Goal: Transaction & Acquisition: Subscribe to service/newsletter

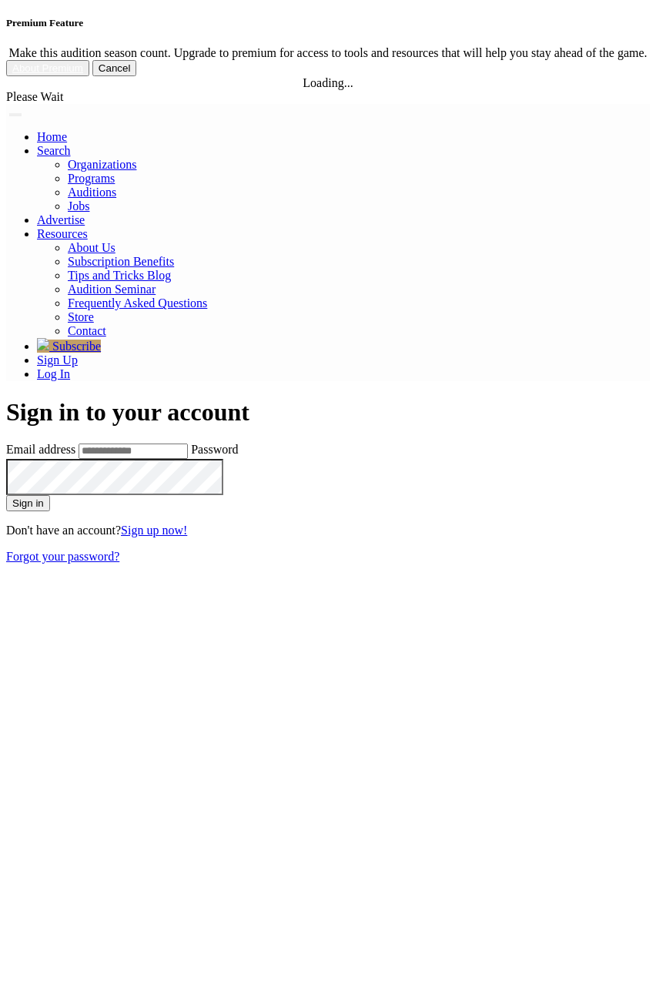
type input "**********"
click at [50, 495] on button "Sign in" at bounding box center [28, 503] width 44 height 16
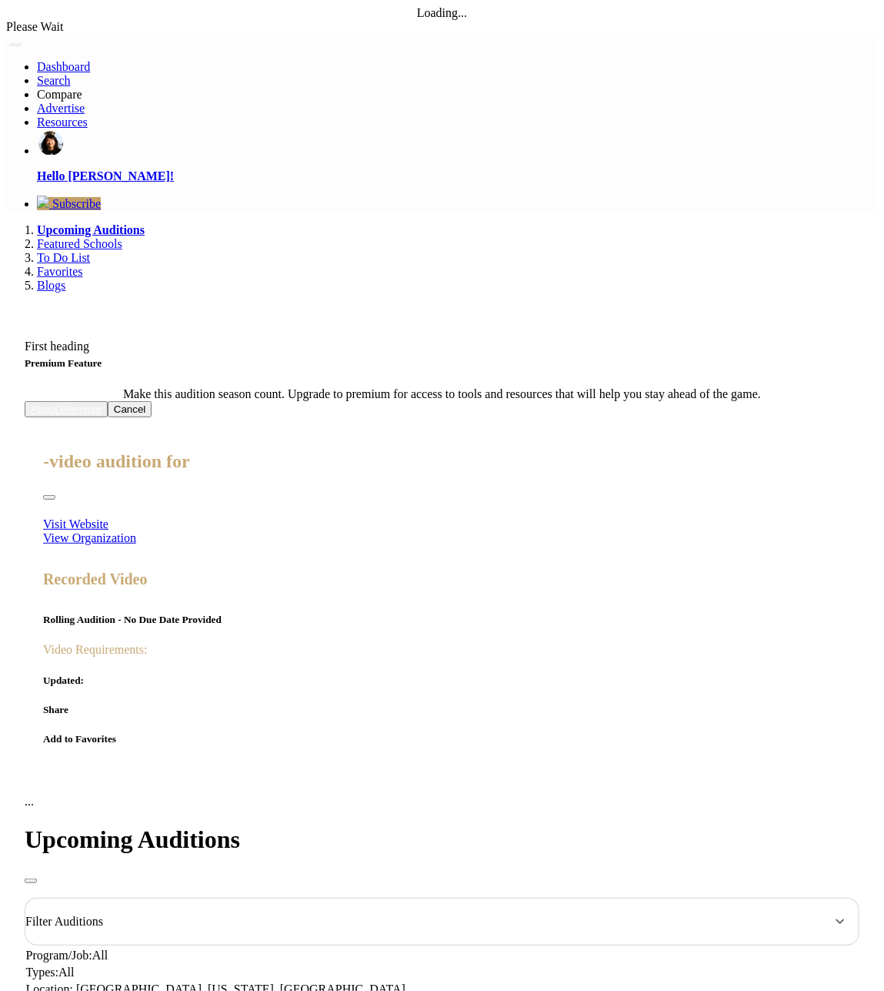
click at [415, 897] on div "Filter Auditions" at bounding box center [442, 921] width 835 height 48
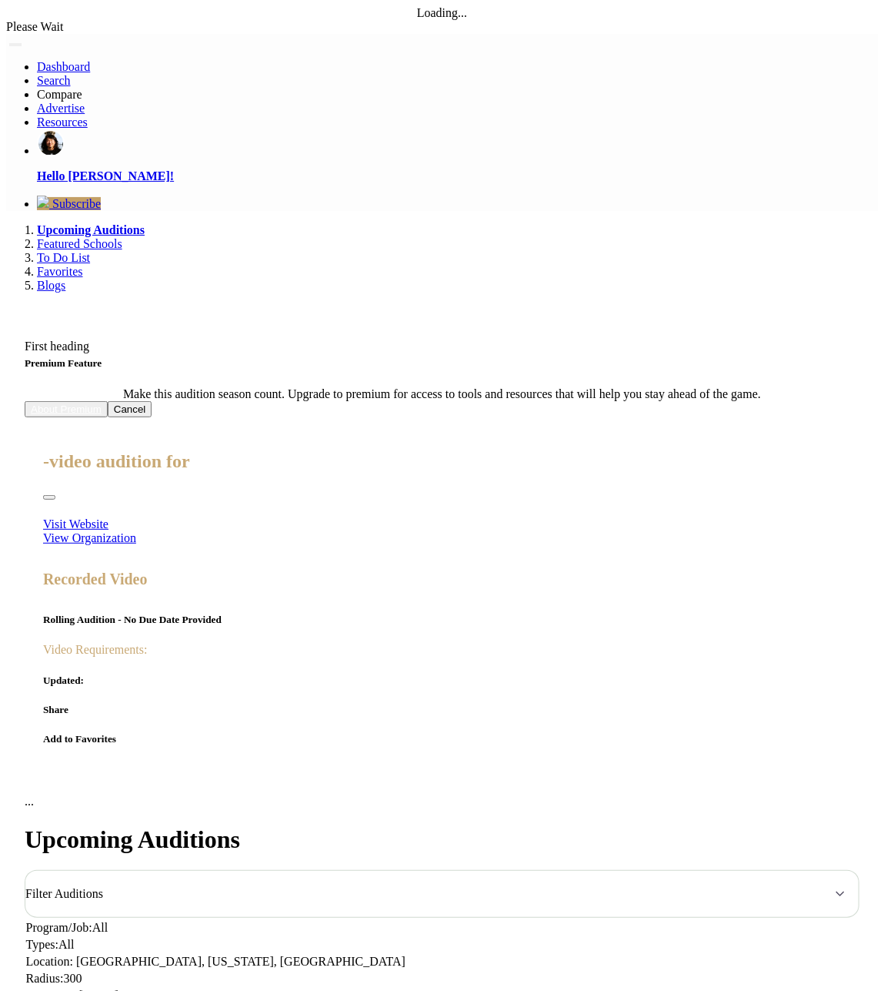
click at [22, 43] on button "Toggle navigation" at bounding box center [15, 44] width 12 height 3
click at [212, 183] on link "Hello [PERSON_NAME]!" at bounding box center [457, 156] width 841 height 54
click at [101, 210] on span "Subscribe" at bounding box center [76, 203] width 48 height 13
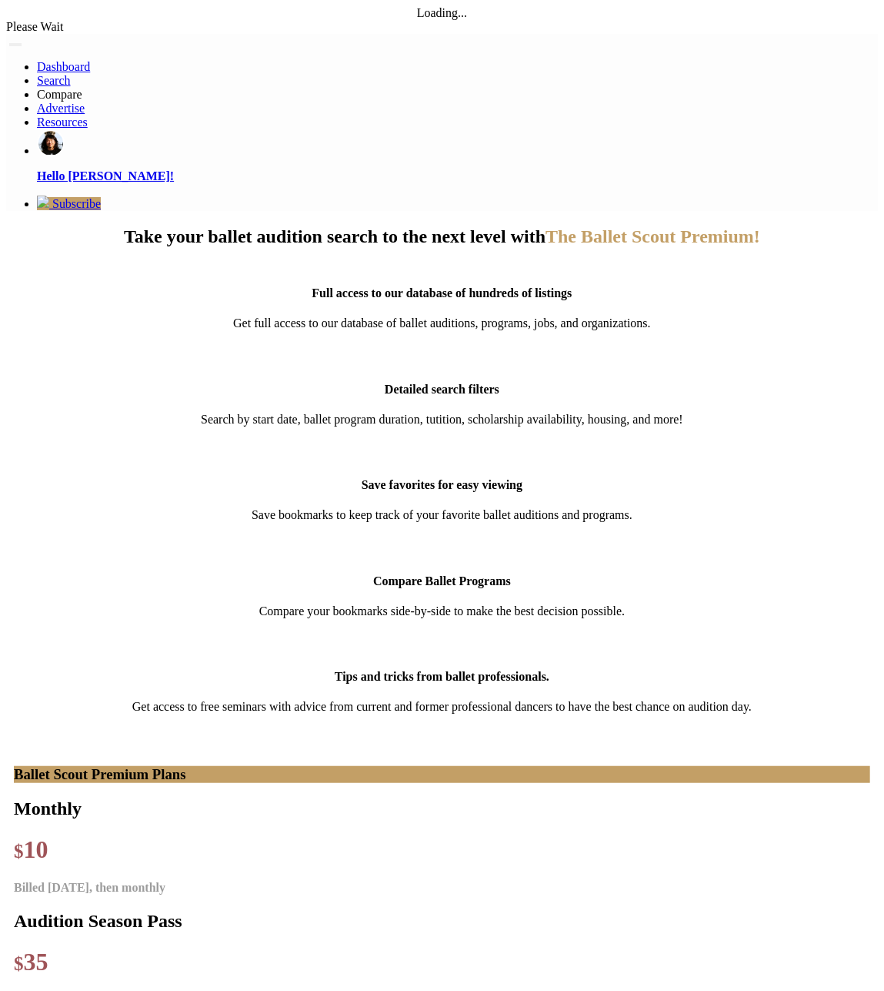
click at [426, 892] on div "Full access to our database of hundreds of listings Get full access to our data…" at bounding box center [442, 762] width 872 height 1001
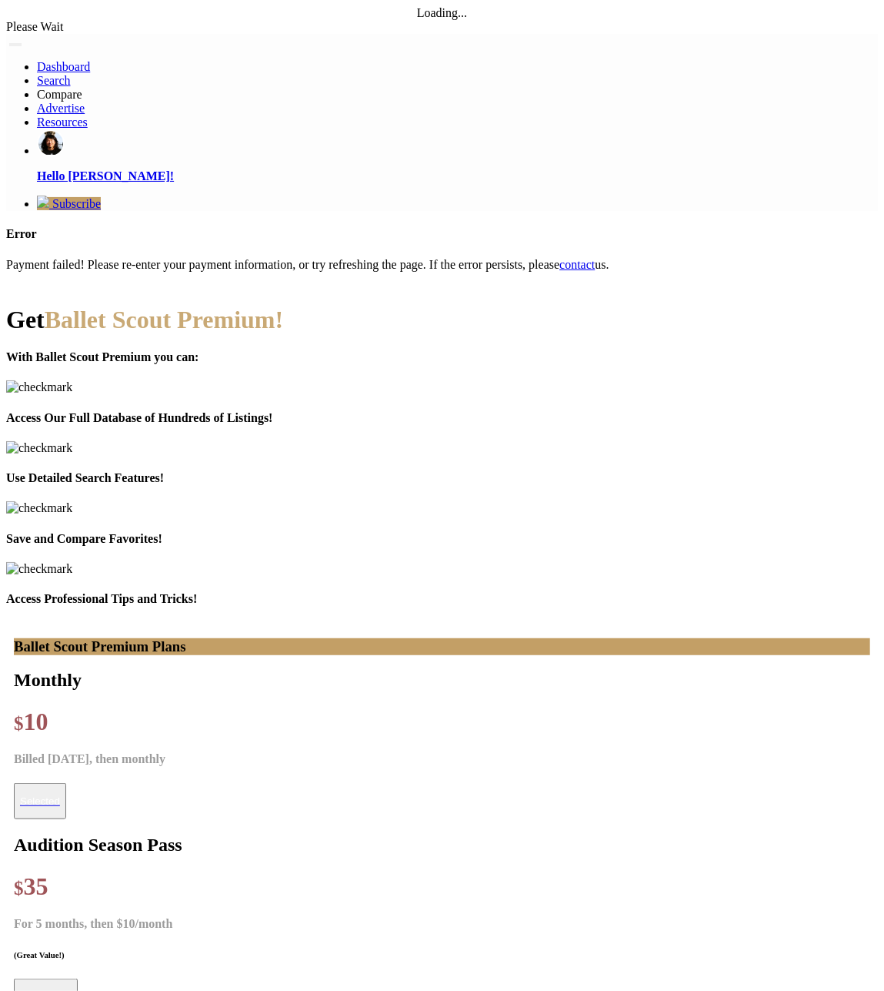
type input "**********"
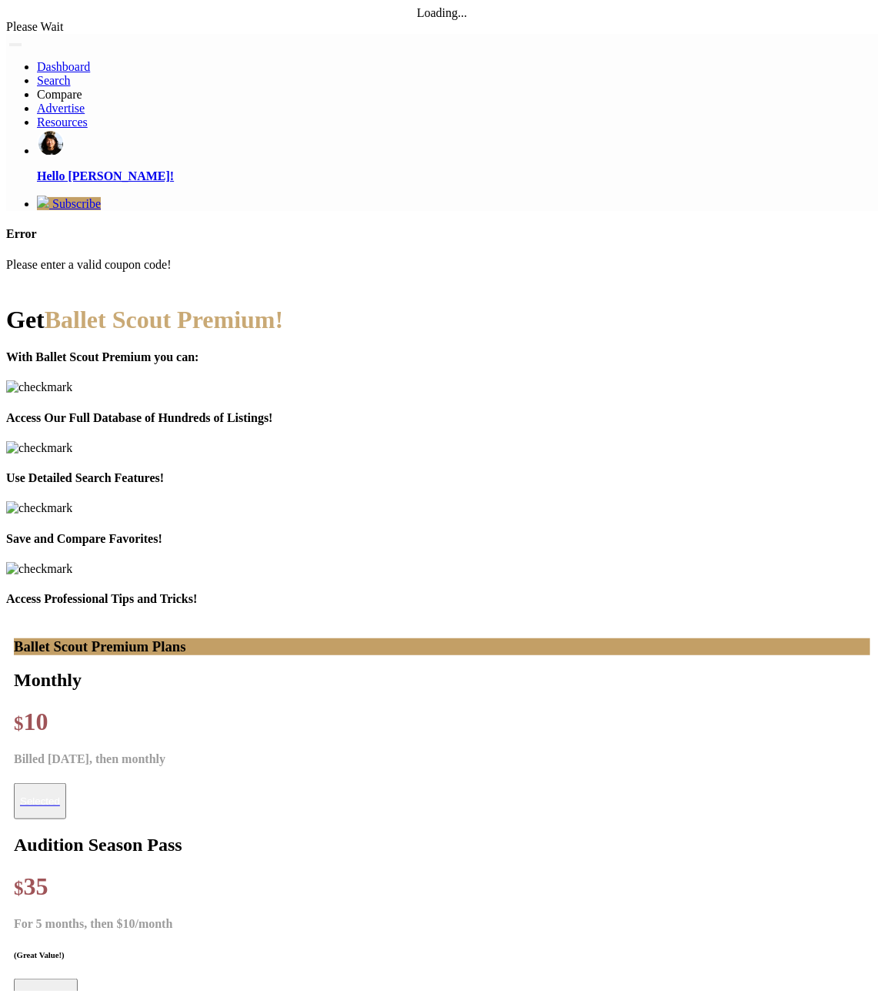
type input "**********"
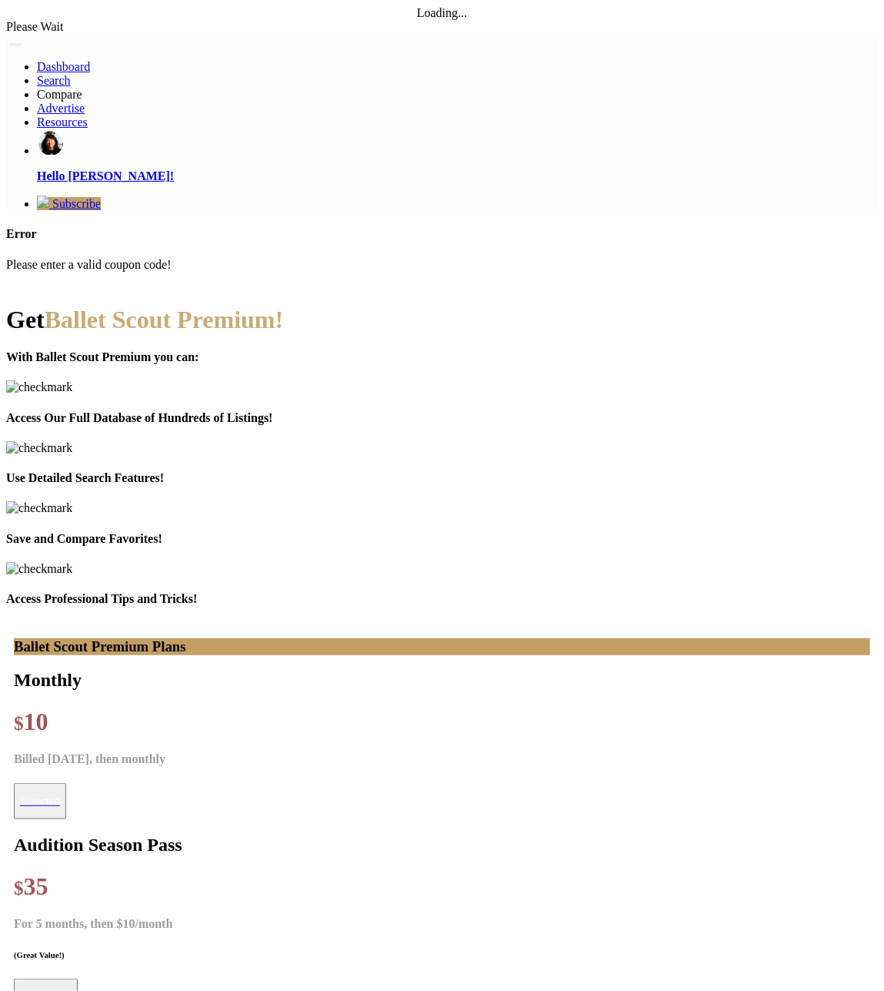
type input "****"
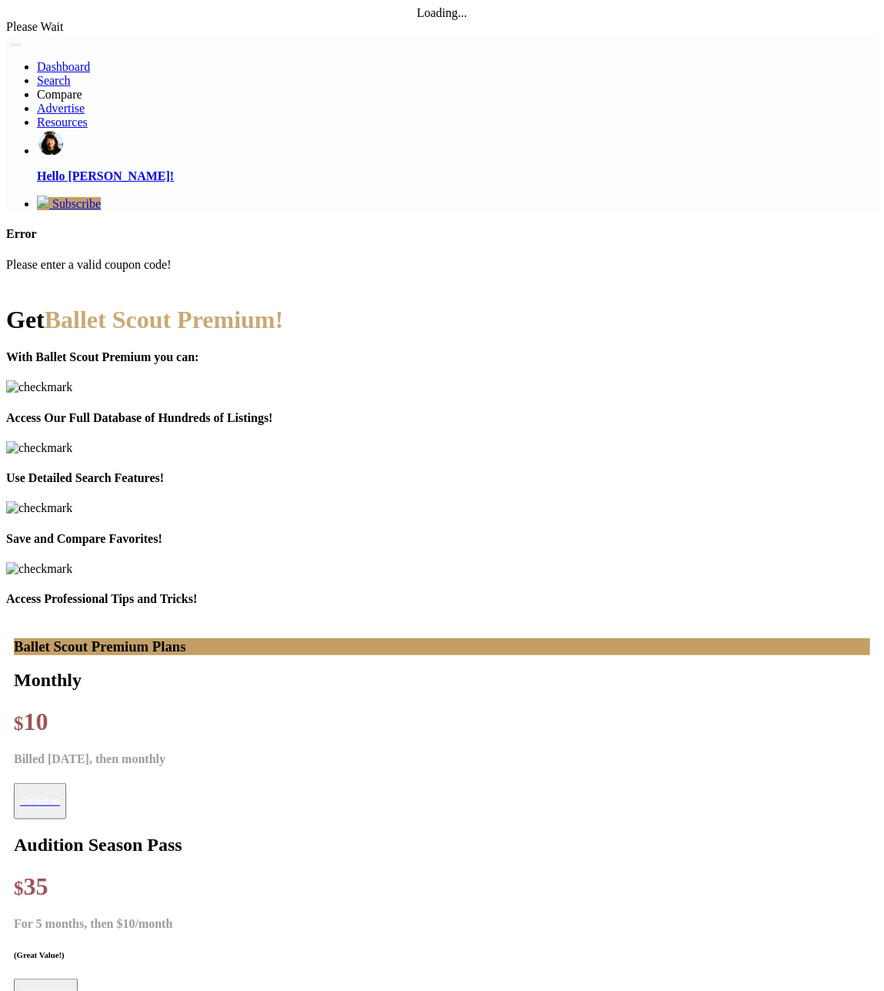
type input "**********"
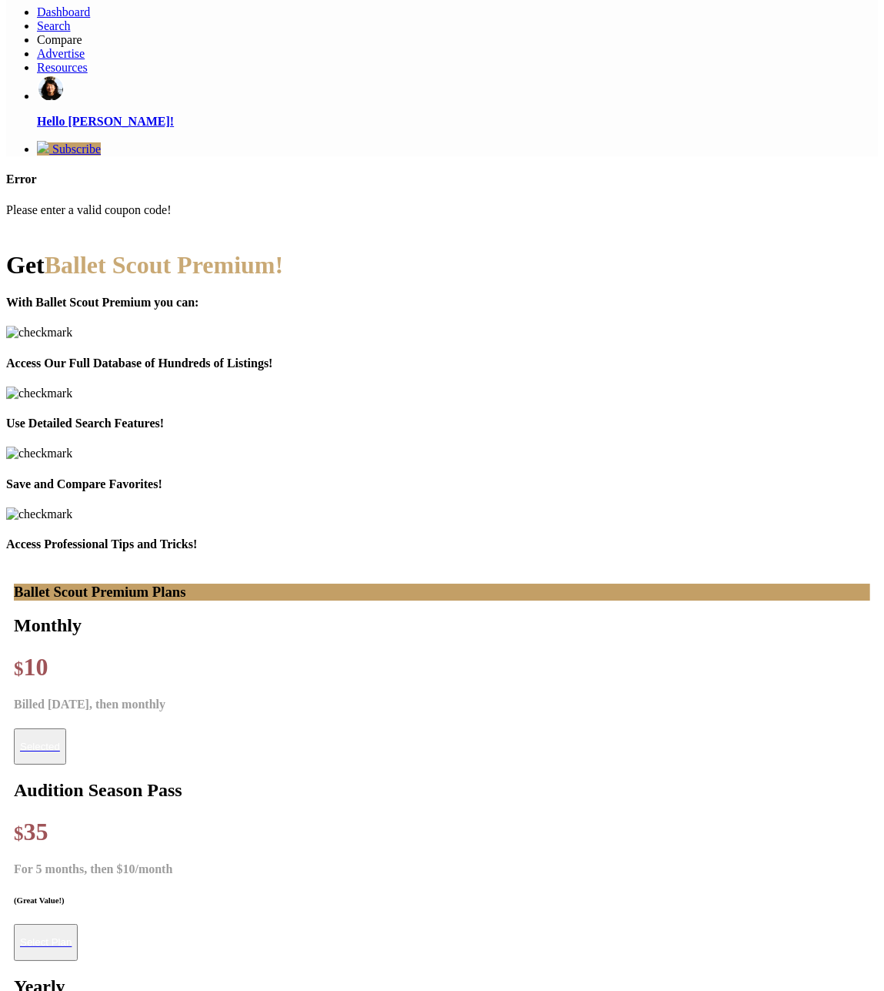
scroll to position [80, 0]
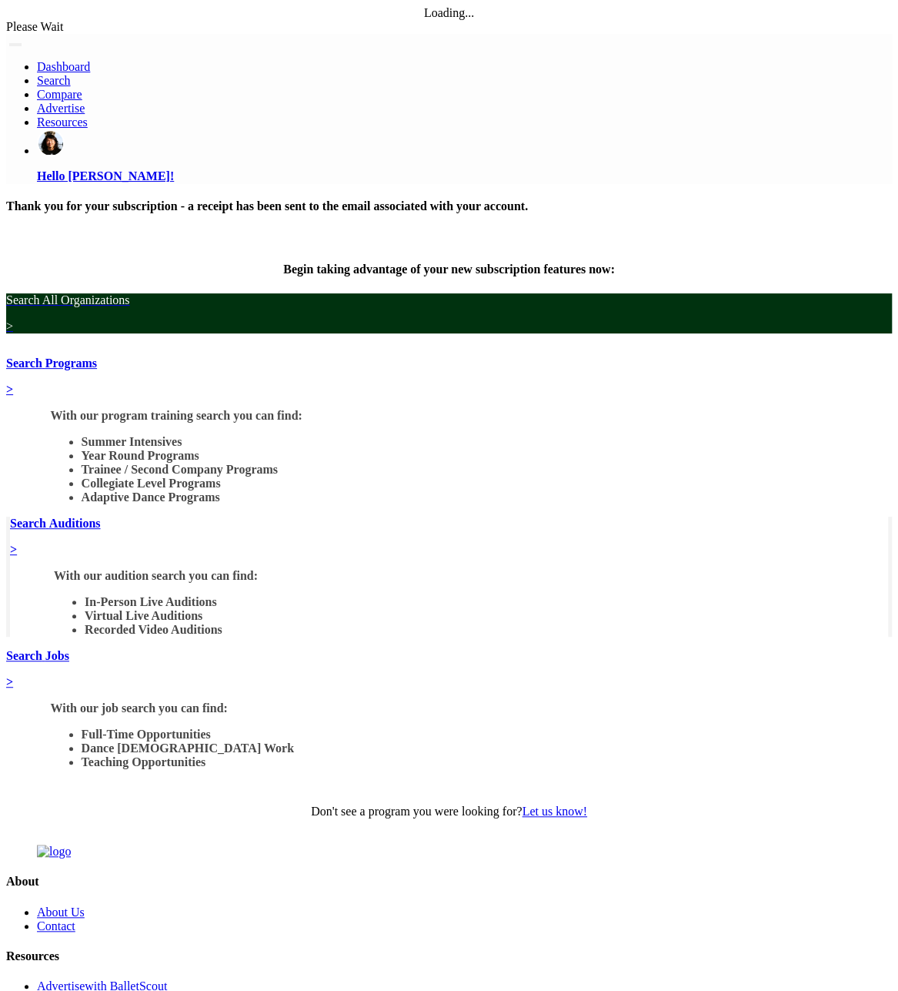
click at [784, 34] on nav "Dashboard Search Organizations Programs Auditions" at bounding box center [449, 108] width 886 height 149
click at [786, 35] on nav "Dashboard Search Organizations Programs Auditions" at bounding box center [449, 108] width 886 height 149
click at [22, 43] on button "Toggle navigation" at bounding box center [15, 44] width 12 height 3
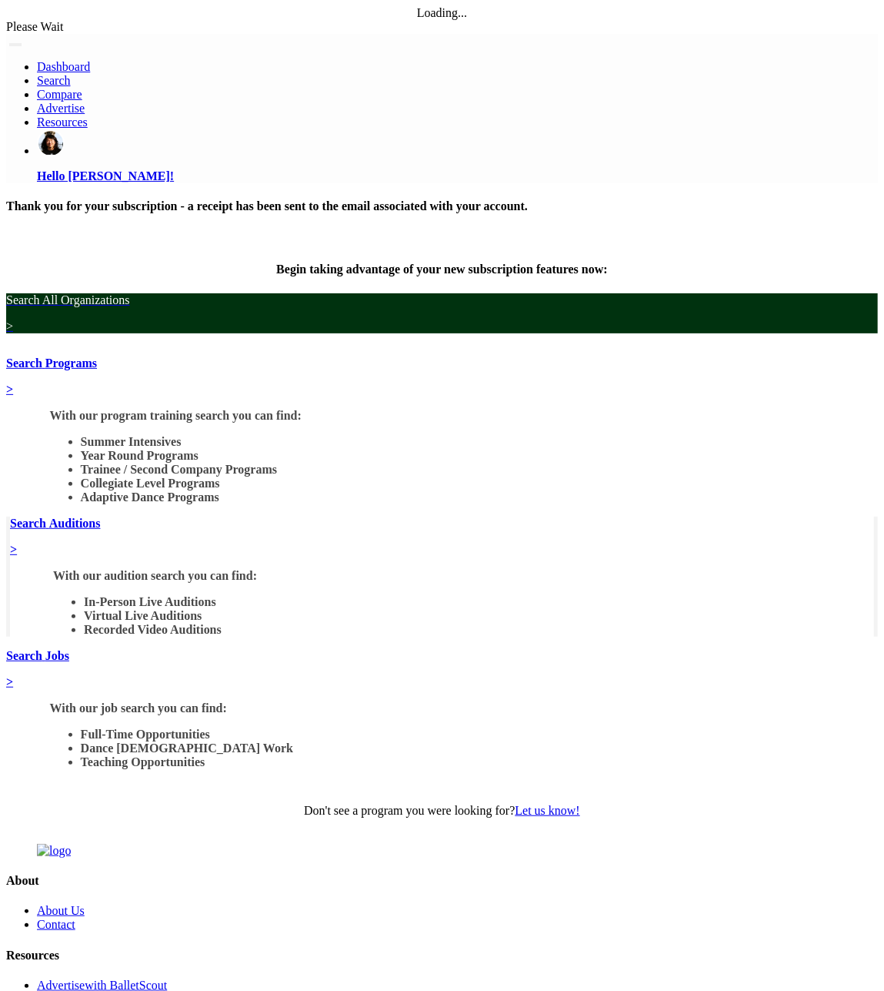
click at [88, 129] on link "Resources" at bounding box center [62, 121] width 51 height 13
click at [159, 183] on p "Hello [PERSON_NAME]!" at bounding box center [457, 176] width 841 height 14
click at [209, 183] on link "Hello [PERSON_NAME]!" at bounding box center [457, 156] width 841 height 54
click at [624, 276] on h4 "Begin taking advantage of your new subscription features now:" at bounding box center [442, 269] width 872 height 14
click at [160, 183] on div "Hello [PERSON_NAME]!" at bounding box center [457, 156] width 841 height 54
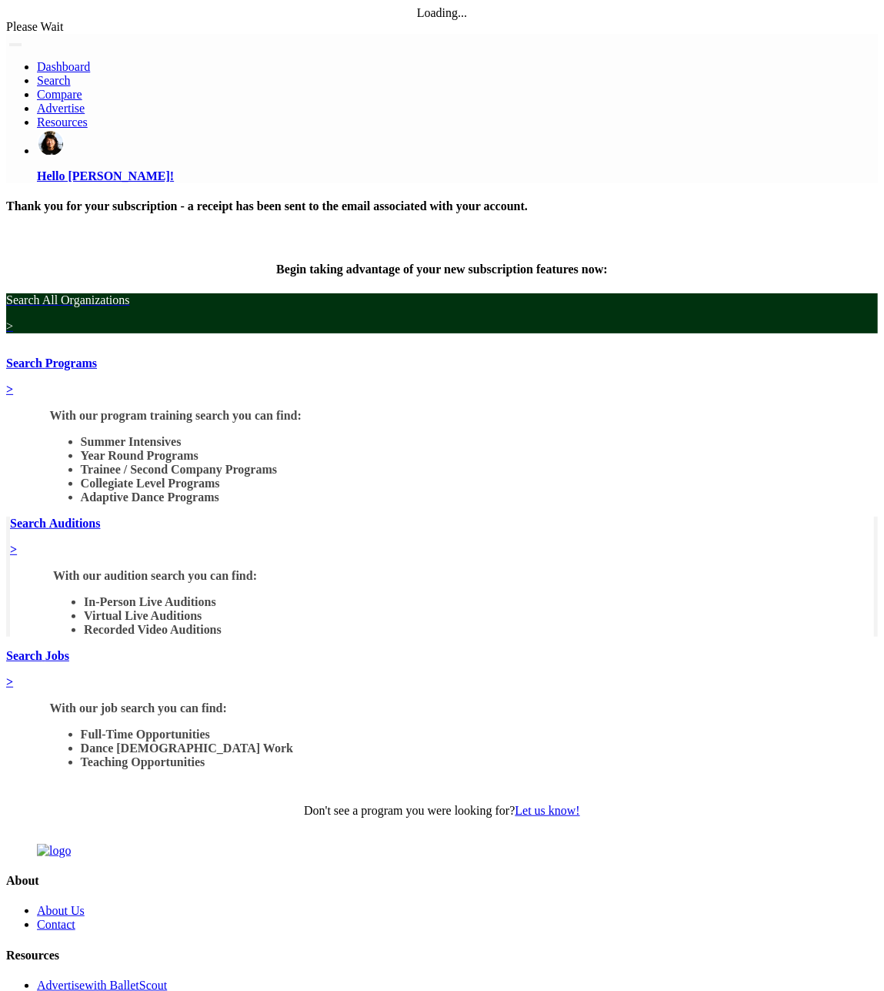
click at [160, 183] on div "Hello [PERSON_NAME]!" at bounding box center [457, 156] width 841 height 54
click at [88, 129] on link "Resources" at bounding box center [62, 121] width 51 height 13
click at [85, 115] on link "Advertise" at bounding box center [61, 108] width 48 height 13
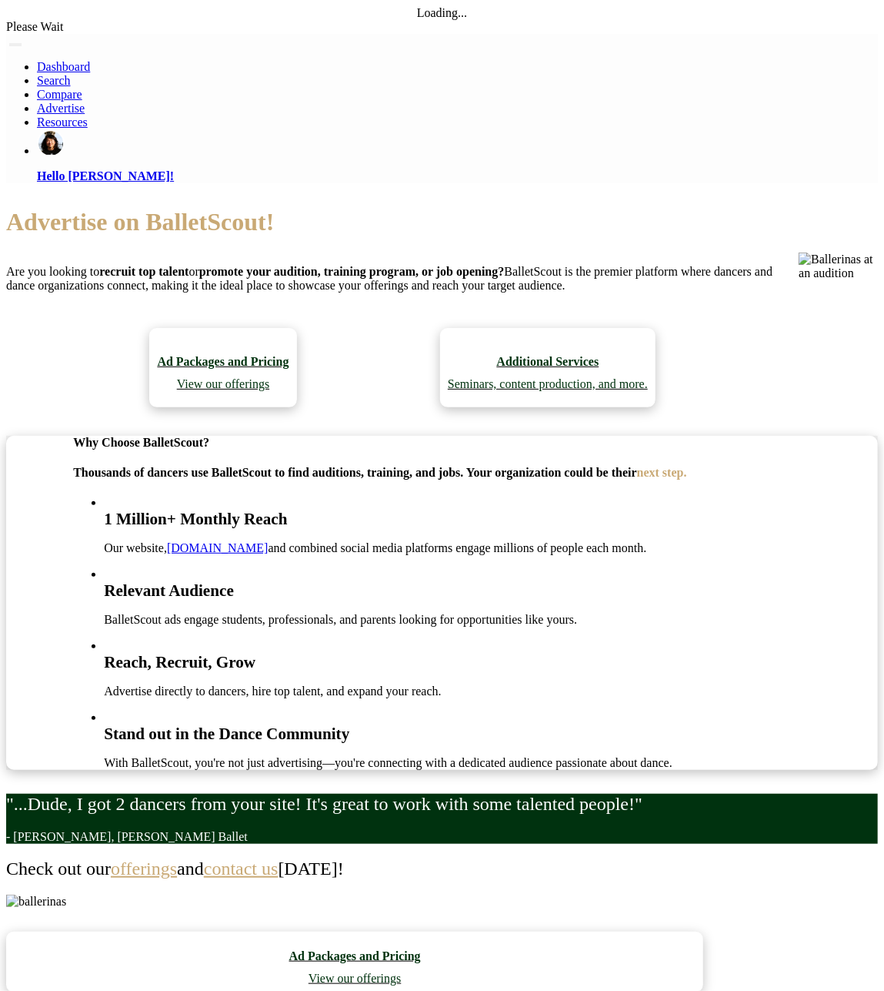
click at [155, 183] on p "Hello [PERSON_NAME]!" at bounding box center [457, 176] width 841 height 14
click at [144, 183] on p "Hello [PERSON_NAME]!" at bounding box center [457, 176] width 841 height 14
click at [209, 183] on link "Hello [PERSON_NAME]!" at bounding box center [457, 156] width 841 height 54
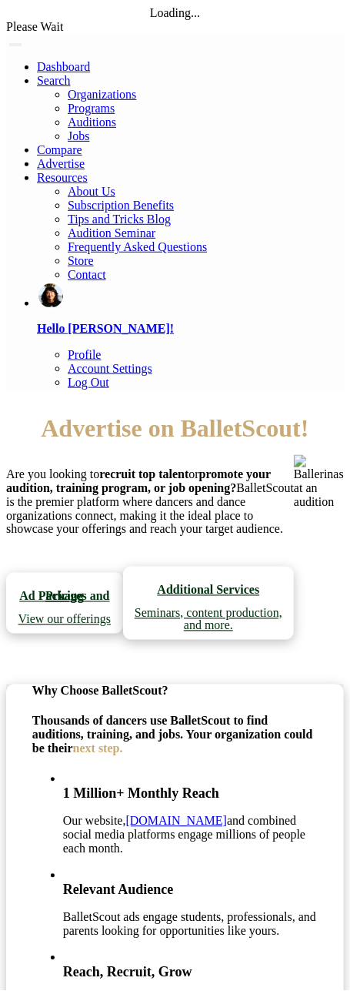
click at [63, 322] on p "Hello [PERSON_NAME]!" at bounding box center [190, 329] width 307 height 14
click at [71, 322] on p "Hello [PERSON_NAME]!" at bounding box center [190, 329] width 307 height 14
click at [81, 322] on p "Hello [PERSON_NAME]!" at bounding box center [190, 329] width 307 height 14
click at [92, 362] on link "Account Settings" at bounding box center [110, 368] width 85 height 13
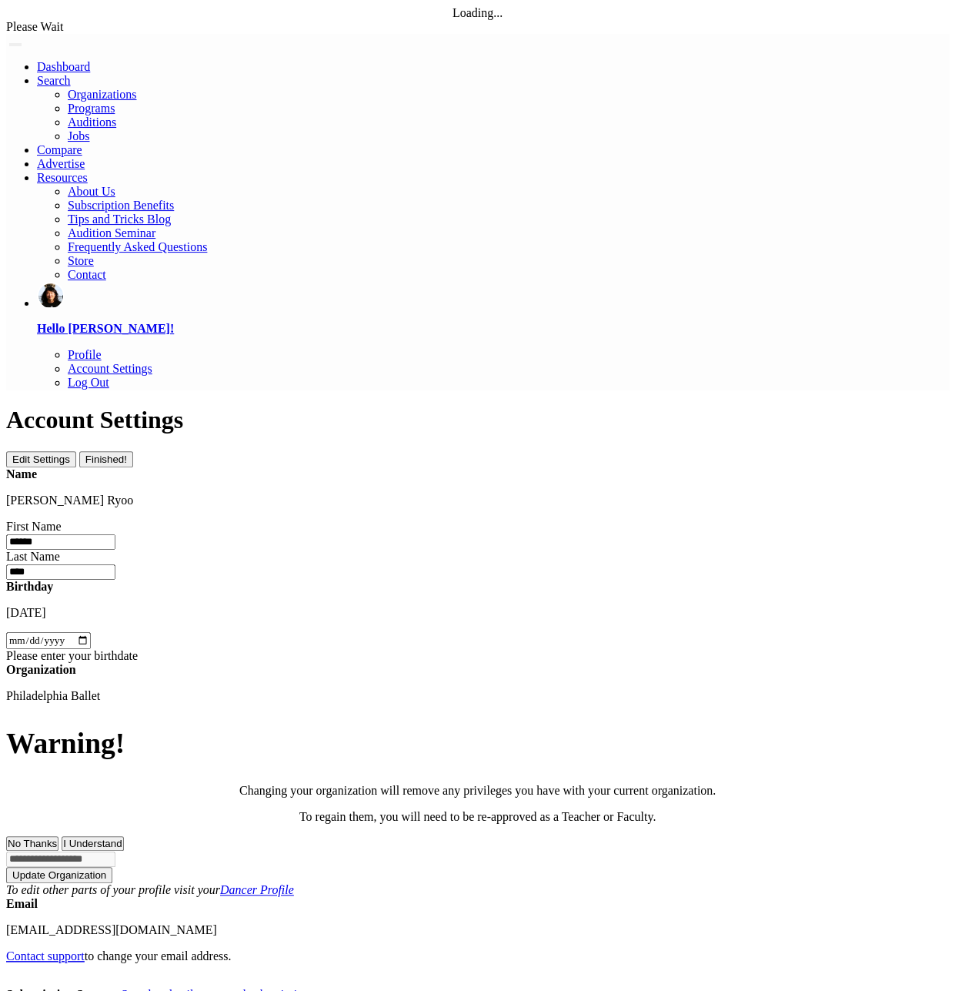
click at [310, 663] on div "**********" at bounding box center [477, 773] width 943 height 220
click at [309, 987] on link "See plan details or cancel subscription" at bounding box center [215, 993] width 189 height 13
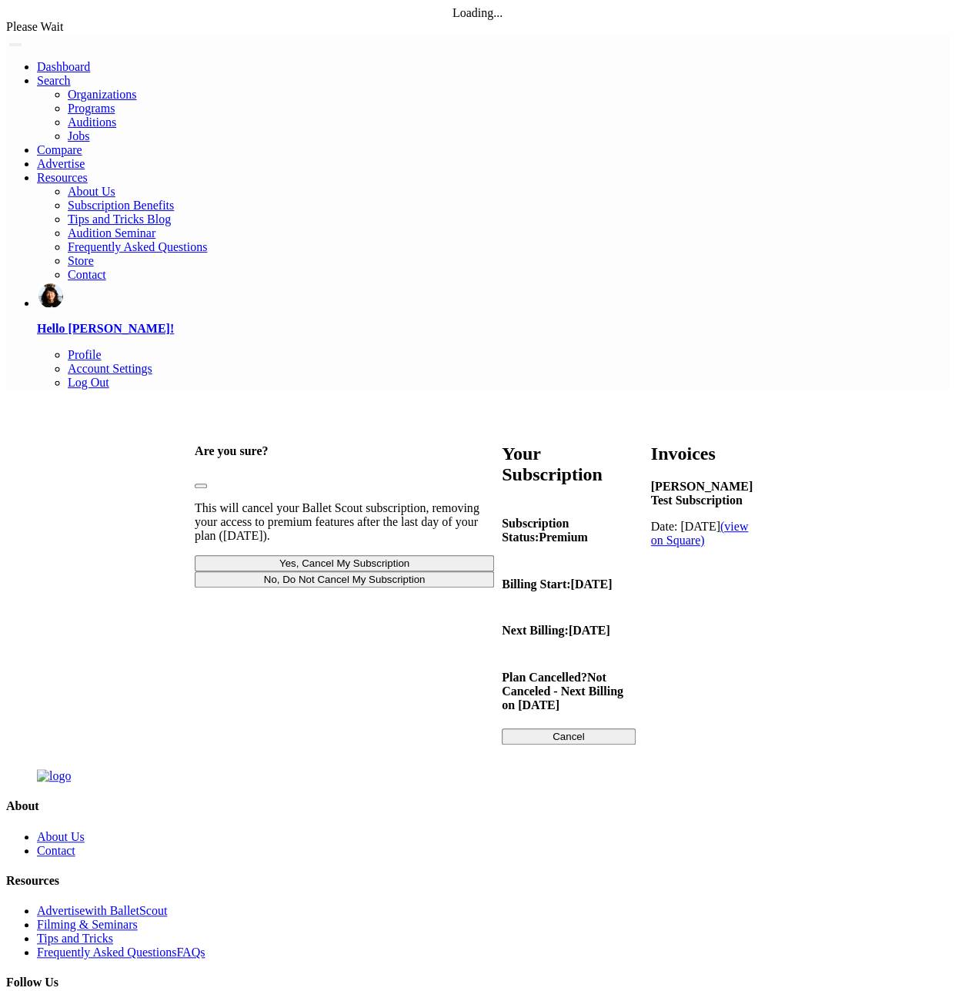
click at [651, 480] on b "[PERSON_NAME] Test Subscription" at bounding box center [702, 493] width 102 height 27
drag, startPoint x: 569, startPoint y: 152, endPoint x: 561, endPoint y: 170, distance: 20.0
click at [651, 480] on div "Aurora Grace Test Subscription Date: 2025-10-06 (view on Square)" at bounding box center [702, 514] width 102 height 68
click at [651, 520] on p "Date: 2025-10-06 (view on Square)" at bounding box center [702, 534] width 102 height 28
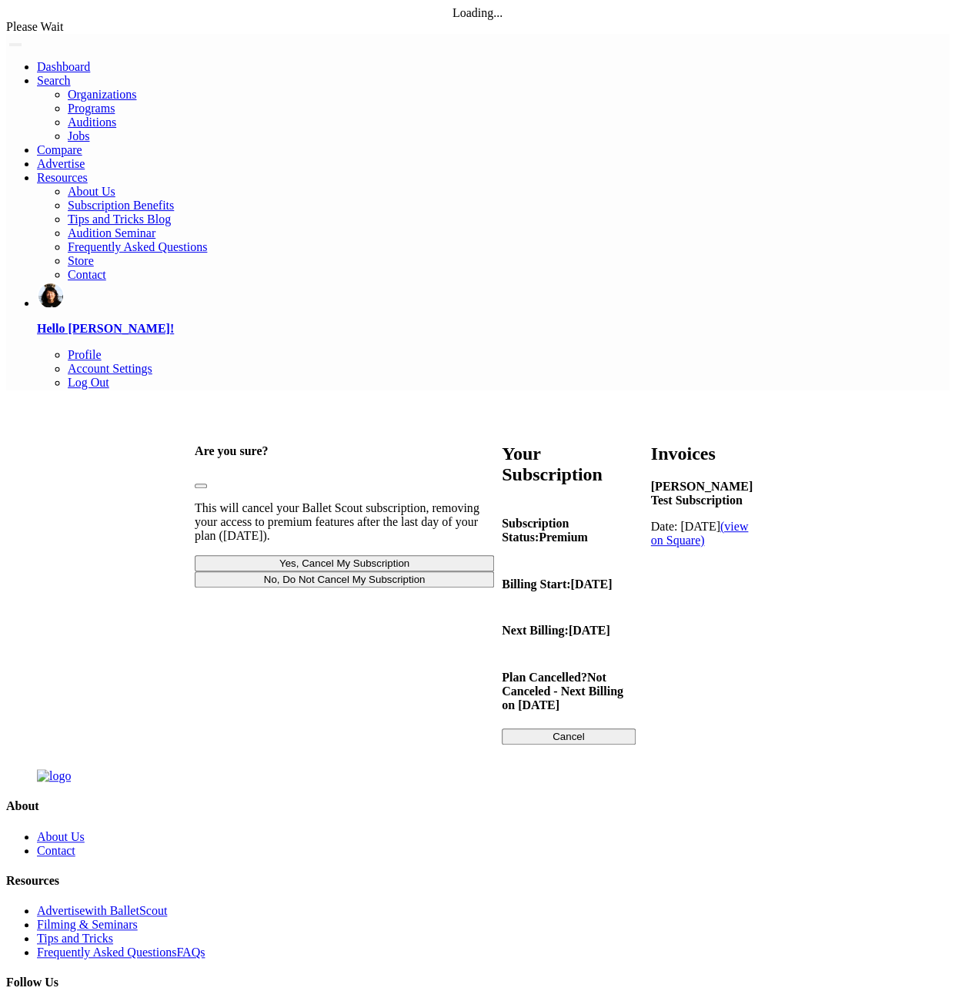
click at [651, 520] on p "Date: 2025-10-06 (view on Square)" at bounding box center [702, 534] width 102 height 28
drag, startPoint x: 561, startPoint y: 170, endPoint x: 516, endPoint y: 228, distance: 73.4
click at [643, 428] on div "Invoices Aurora Grace Test Subscription Date: 2025-10-06 (view on Square)" at bounding box center [701, 586] width 117 height 316
drag, startPoint x: 516, startPoint y: 228, endPoint x: 256, endPoint y: 150, distance: 270.8
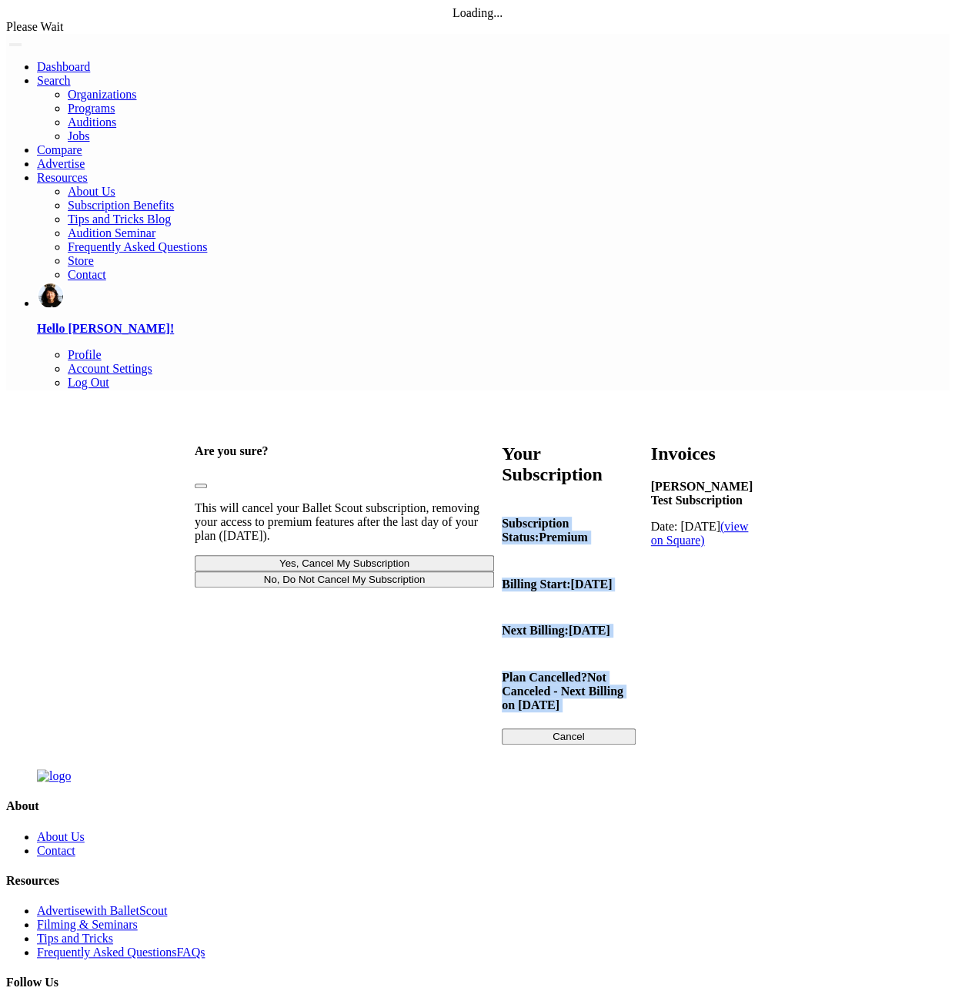
click at [256, 428] on div "Are you sure? Please wait... This will cancel your Ballet Scout subscription, r…" at bounding box center [478, 586] width 566 height 316
click at [502, 516] on h4 "Subscription Status: Premium" at bounding box center [569, 530] width 134 height 28
drag, startPoint x: 256, startPoint y: 150, endPoint x: 279, endPoint y: 233, distance: 86.3
click at [502, 500] on div "Subscription Status: Premium Billing Start: Oct. 6, 2025 Next Billing: Nov. 6, …" at bounding box center [569, 622] width 134 height 244
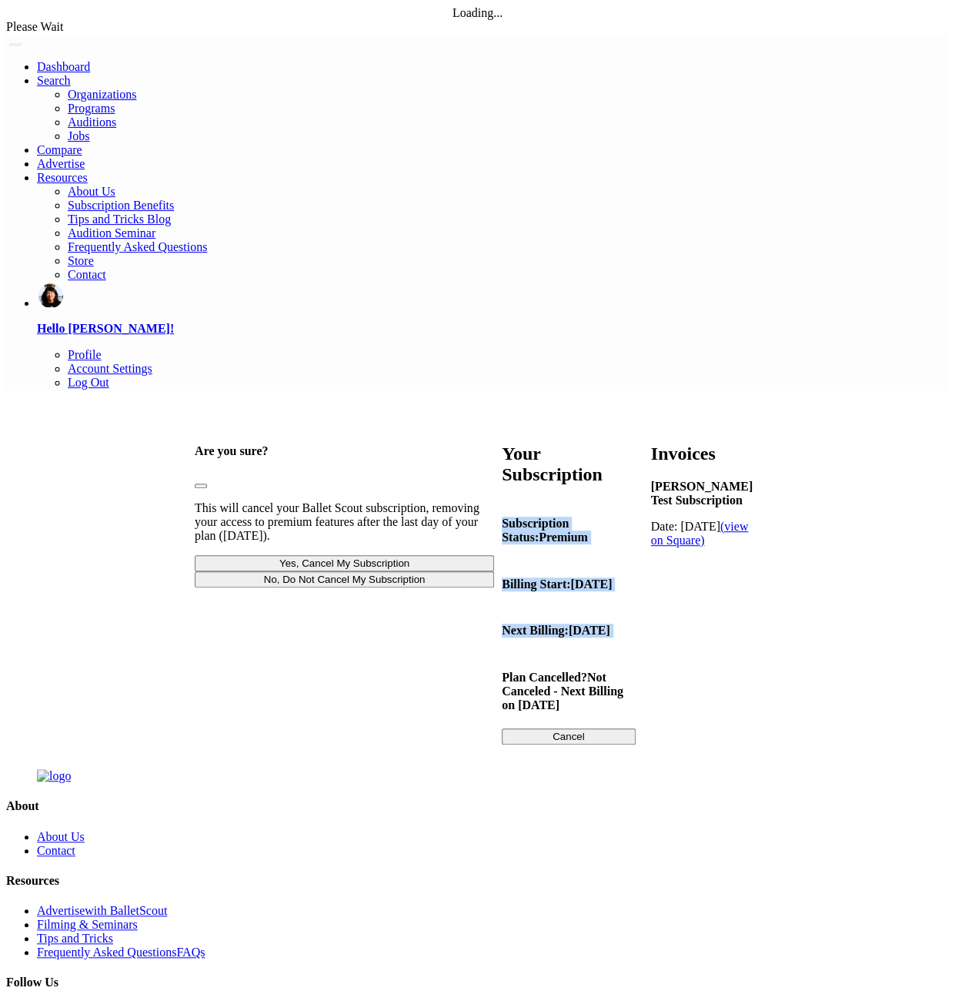
click at [569, 623] on p "[DATE]" at bounding box center [590, 629] width 42 height 13
click at [569, 623] on p "Nov. 6, 2025" at bounding box center [590, 629] width 42 height 13
drag, startPoint x: 279, startPoint y: 233, endPoint x: 260, endPoint y: 155, distance: 80.1
click at [502, 500] on div "Subscription Status: Premium Billing Start: Oct. 6, 2025 Next Billing: Nov. 6, …" at bounding box center [569, 622] width 134 height 244
click at [502, 516] on h4 "Subscription Status: Premium" at bounding box center [569, 530] width 134 height 28
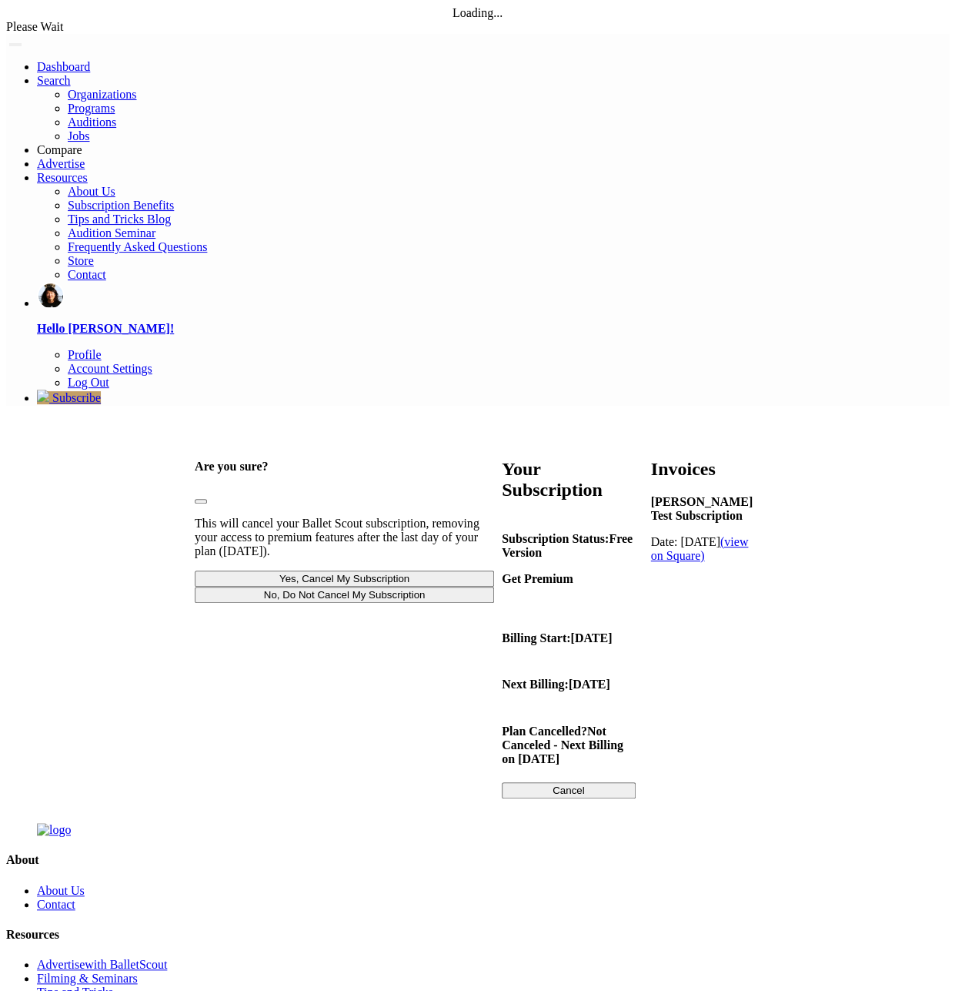
click at [162, 196] on body "Loading... Please Wait Dashboard" at bounding box center [477, 587] width 943 height 1163
click at [109, 201] on body "Loading... Please Wait Dashboard" at bounding box center [477, 587] width 943 height 1163
click at [6, 45] on img at bounding box center [6, 45] width 0 height 0
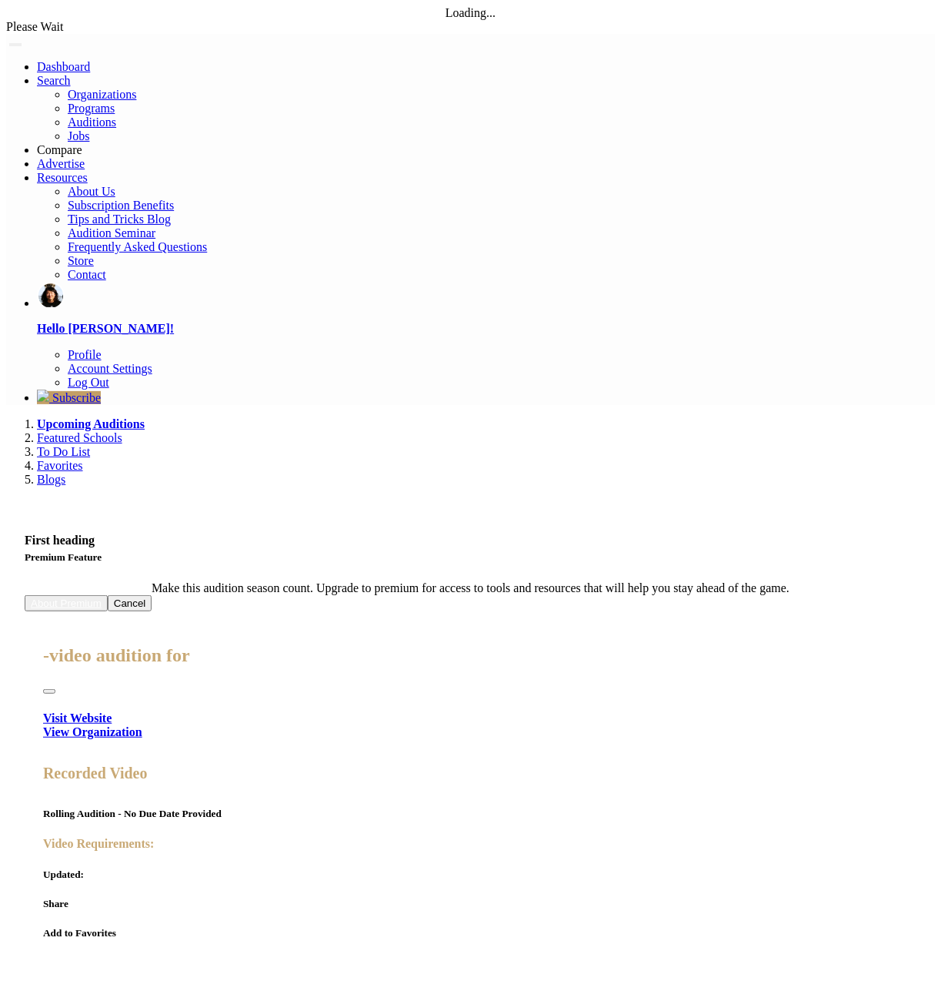
click at [101, 391] on span "Subscribe" at bounding box center [76, 397] width 48 height 13
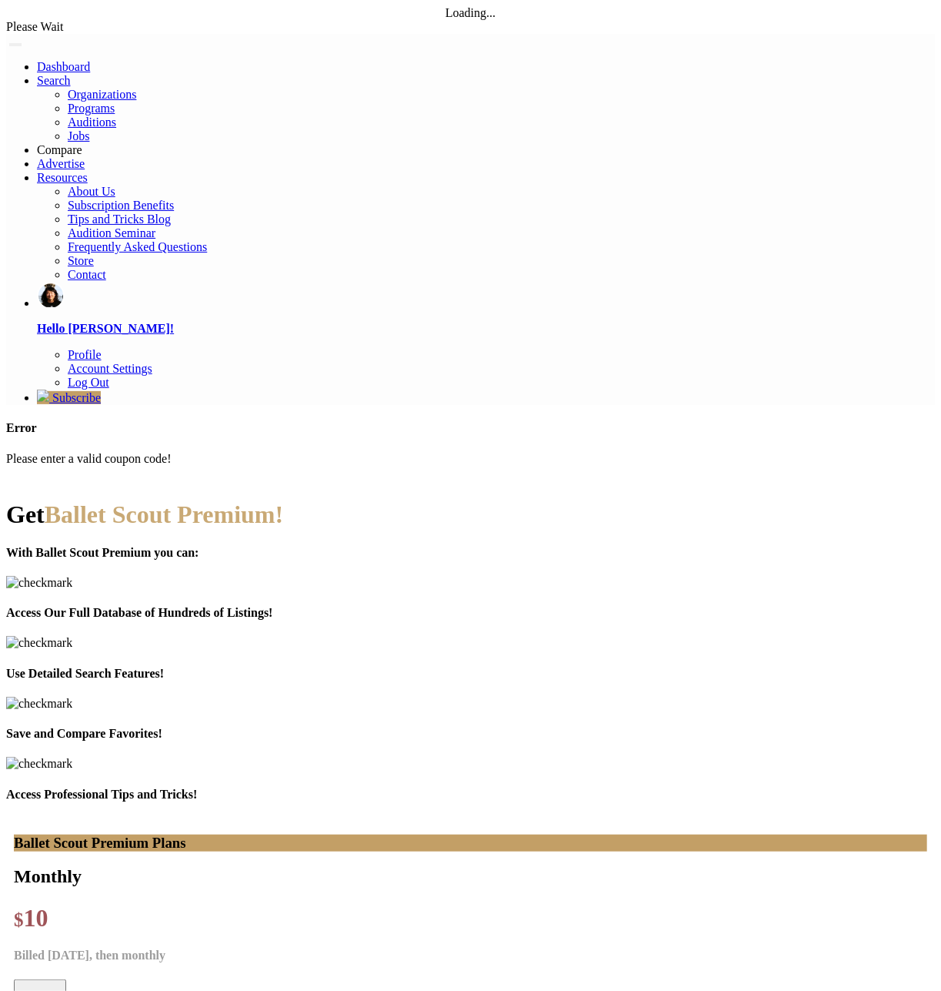
type input "**********"
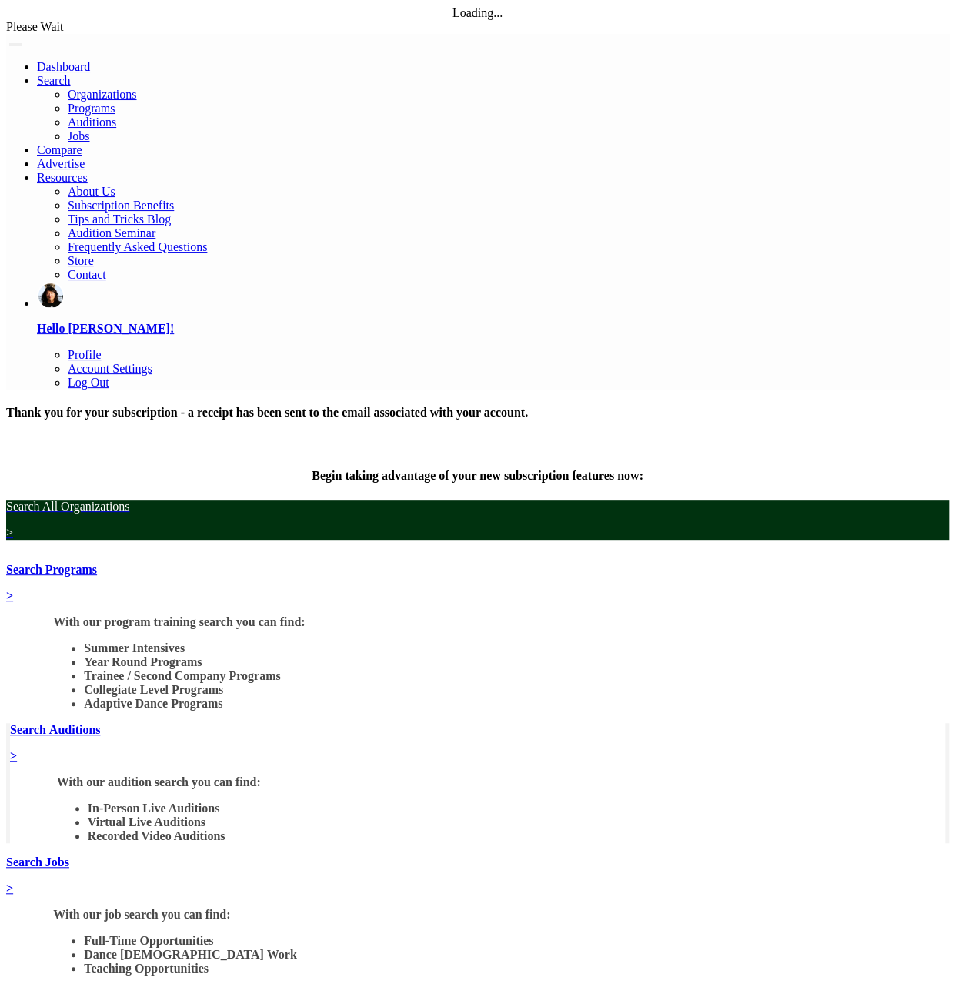
click at [864, 322] on p "Hello [PERSON_NAME]!" at bounding box center [493, 329] width 912 height 14
click at [152, 362] on link "Account Settings" at bounding box center [110, 368] width 85 height 13
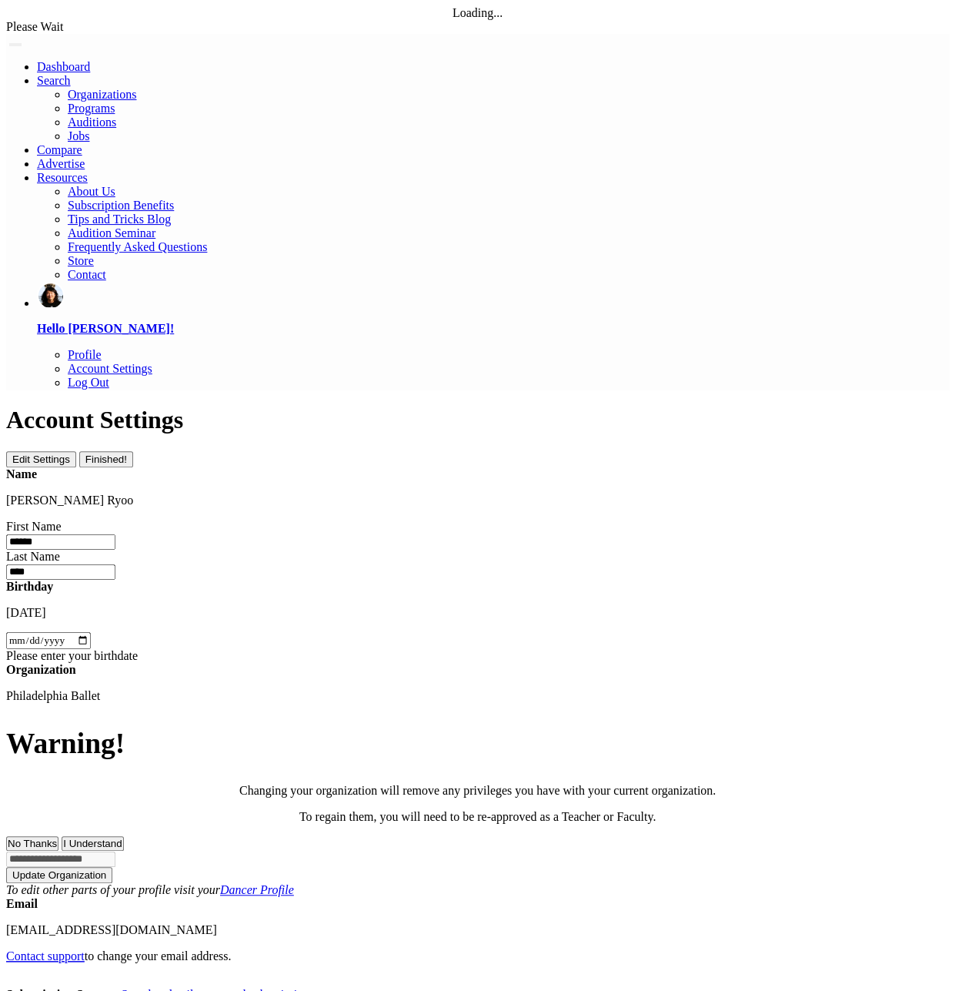
click at [309, 987] on link "See plan details or cancel subscription" at bounding box center [215, 993] width 189 height 13
